Goal: Task Accomplishment & Management: Manage account settings

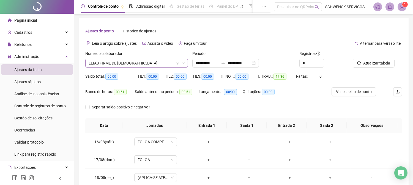
click at [135, 65] on span "ELIAS FIRME DE [DEMOGRAPHIC_DATA]" at bounding box center [137, 63] width 96 height 8
drag, startPoint x: 328, startPoint y: 27, endPoint x: 372, endPoint y: 19, distance: 44.7
click at [328, 27] on div "Ajustes de ponto Histórico de ajustes" at bounding box center [243, 31] width 316 height 13
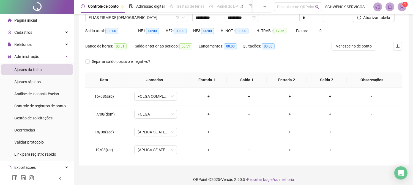
scroll to position [19, 0]
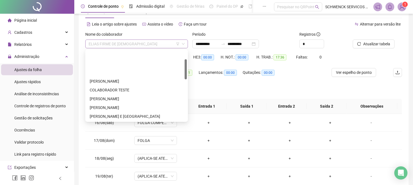
click at [125, 47] on span "ELIAS FIRME DE [DEMOGRAPHIC_DATA]" at bounding box center [137, 44] width 96 height 8
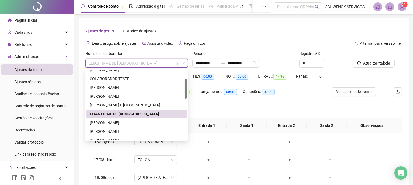
scroll to position [0, 0]
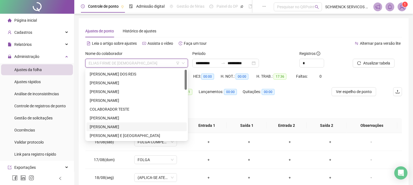
click at [112, 127] on div "[PERSON_NAME]" at bounding box center [137, 127] width 94 height 6
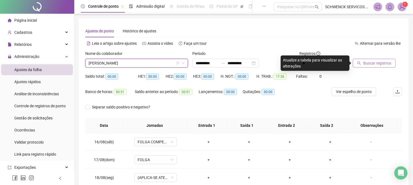
click at [383, 64] on span "Buscar registros" at bounding box center [377, 63] width 28 height 6
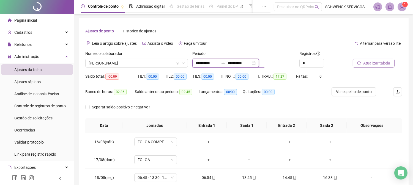
click at [249, 63] on input "**********" at bounding box center [238, 63] width 23 height 6
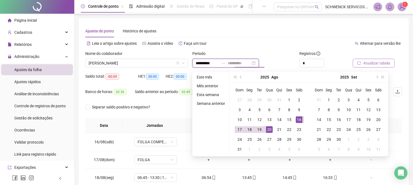
type input "**********"
click at [271, 129] on div "20" at bounding box center [269, 129] width 7 height 7
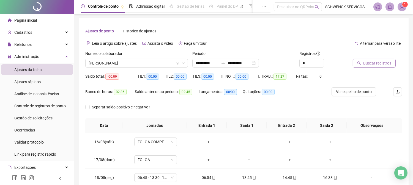
click at [381, 62] on span "Buscar registros" at bounding box center [377, 63] width 28 height 6
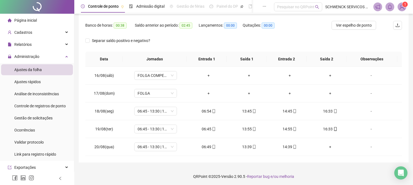
scroll to position [67, 0]
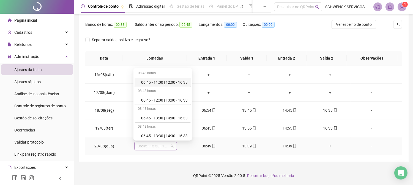
click at [151, 146] on span "06:45 - 13:30 | 14:30 - 16:33" at bounding box center [155, 146] width 36 height 8
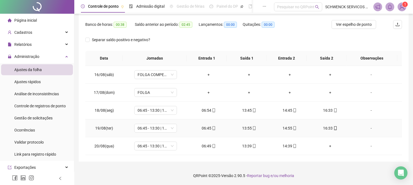
scroll to position [0, 0]
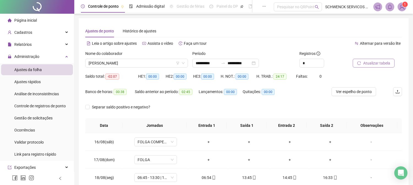
drag, startPoint x: 329, startPoint y: 125, endPoint x: 411, endPoint y: 72, distance: 98.6
click at [411, 72] on div "**********" at bounding box center [243, 126] width 338 height 253
click at [202, 56] on label "Período" at bounding box center [200, 54] width 17 height 6
click at [201, 62] on input "**********" at bounding box center [206, 63] width 23 height 6
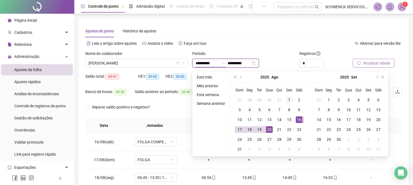
type input "**********"
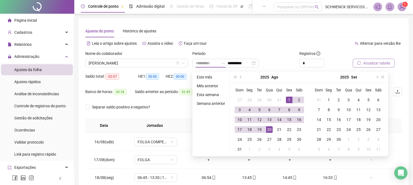
click at [290, 102] on div "1" at bounding box center [289, 100] width 7 height 7
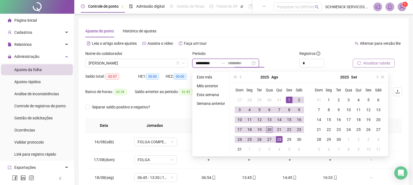
type input "**********"
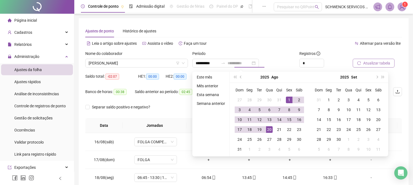
click at [268, 128] on div "20" at bounding box center [269, 129] width 7 height 7
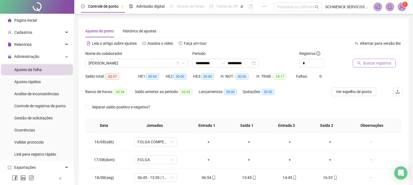
click at [362, 61] on button "Buscar registros" at bounding box center [373, 63] width 43 height 9
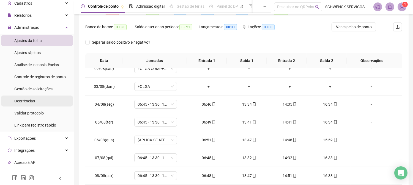
scroll to position [61, 0]
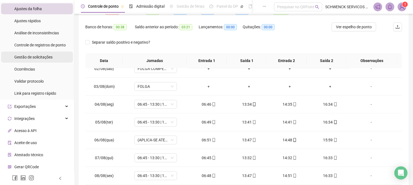
click at [43, 56] on span "Gestão de solicitações" at bounding box center [33, 57] width 38 height 4
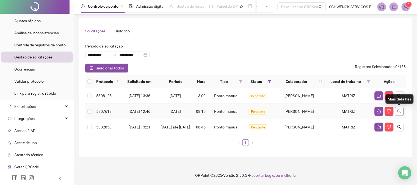
click at [400, 112] on icon "search" at bounding box center [399, 111] width 4 height 4
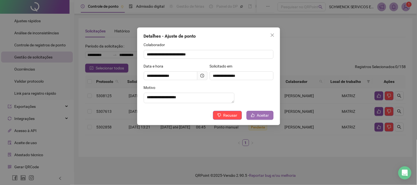
click at [258, 118] on span "Aceitar" at bounding box center [263, 115] width 12 height 6
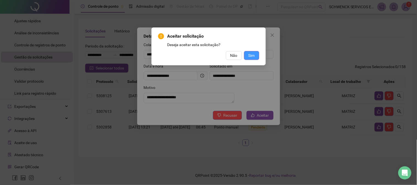
click at [252, 58] on span "Sim" at bounding box center [251, 55] width 6 height 6
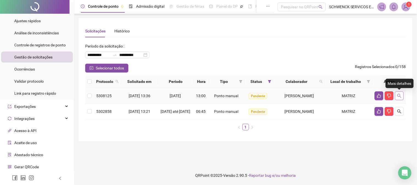
click at [402, 95] on button "button" at bounding box center [399, 96] width 9 height 9
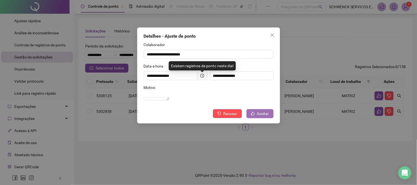
click at [262, 117] on span "Aceitar" at bounding box center [263, 114] width 12 height 6
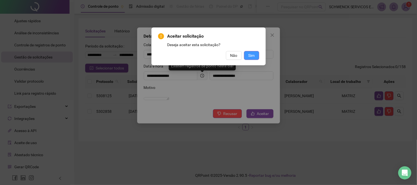
drag, startPoint x: 254, startPoint y: 56, endPoint x: 258, endPoint y: 56, distance: 3.9
click at [255, 56] on button "Sim" at bounding box center [251, 55] width 15 height 9
click at [257, 56] on button "Sim" at bounding box center [251, 55] width 15 height 9
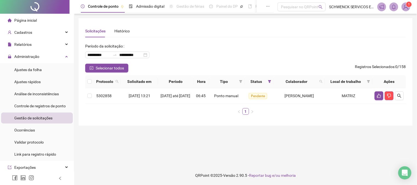
click at [29, 19] on span "Página inicial" at bounding box center [25, 20] width 23 height 4
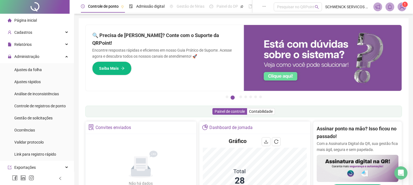
drag, startPoint x: 169, startPoint y: 23, endPoint x: 228, endPoint y: -37, distance: 84.3
drag, startPoint x: 228, startPoint y: -37, endPoint x: 176, endPoint y: 114, distance: 159.8
click at [176, 114] on div "Painel de controle Contabilidade" at bounding box center [243, 112] width 316 height 12
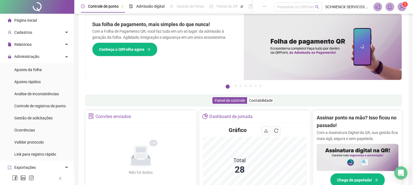
scroll to position [12, 0]
